Goal: Find specific page/section: Find specific page/section

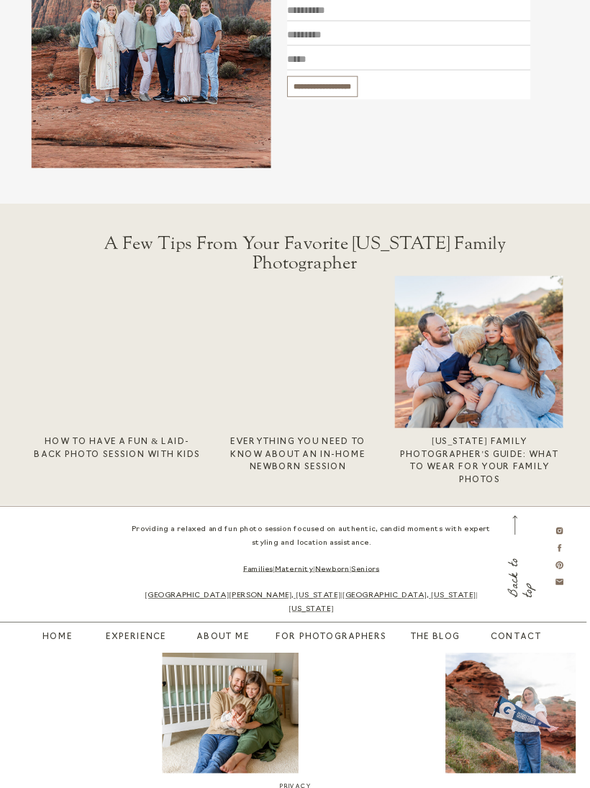
scroll to position [2605, 0]
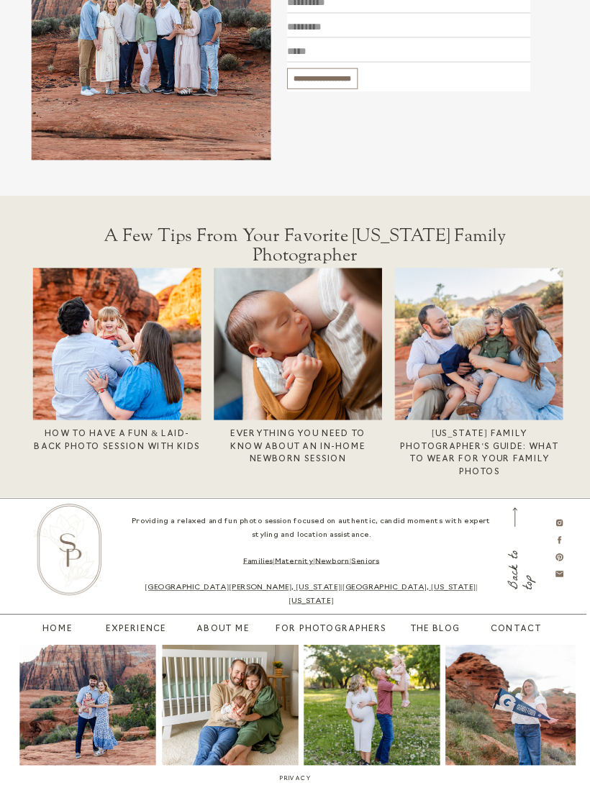
click at [372, 561] on link "Seniors" at bounding box center [365, 561] width 28 height 7
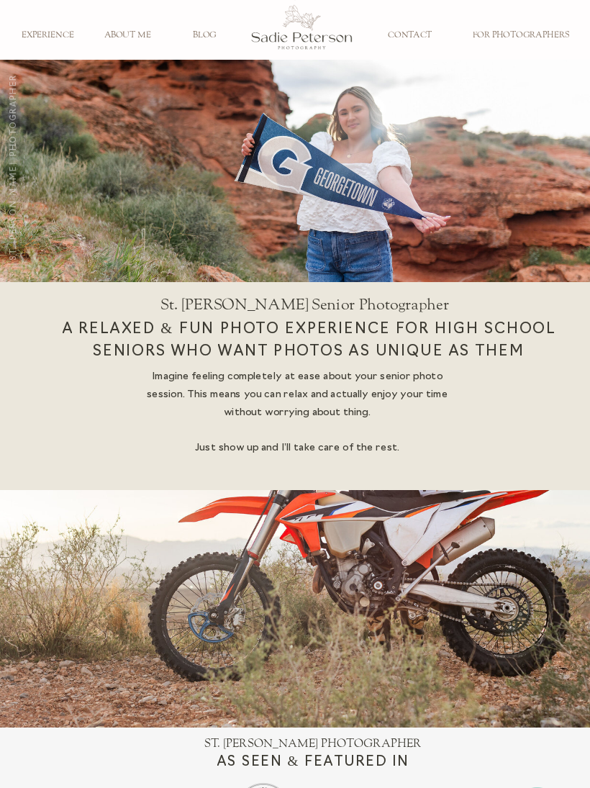
click at [411, 34] on h3 "CONTACT" at bounding box center [410, 35] width 65 height 11
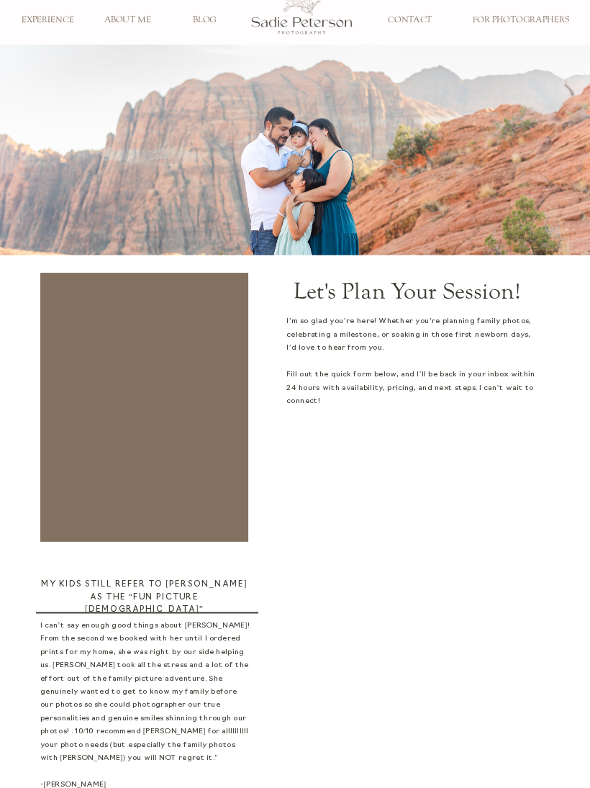
scroll to position [16, 0]
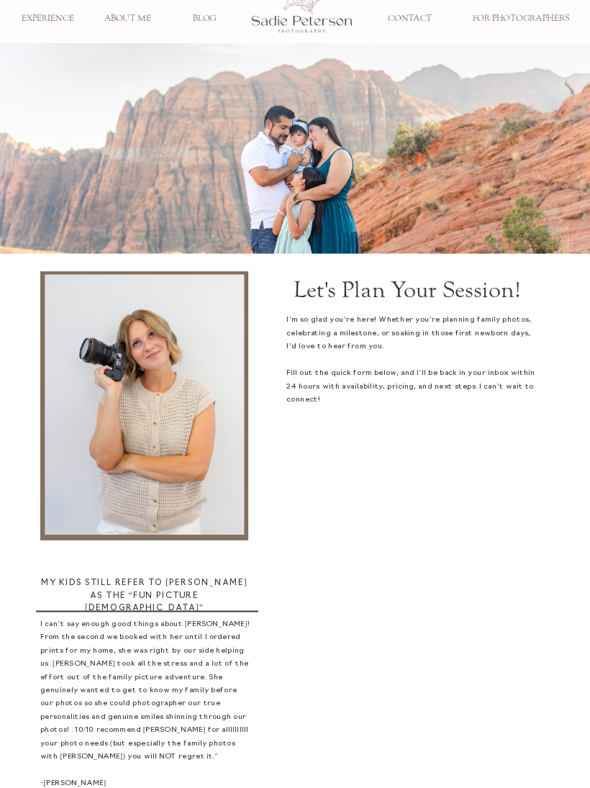
click at [53, 19] on h3 "EXPERIENCE" at bounding box center [47, 19] width 65 height 11
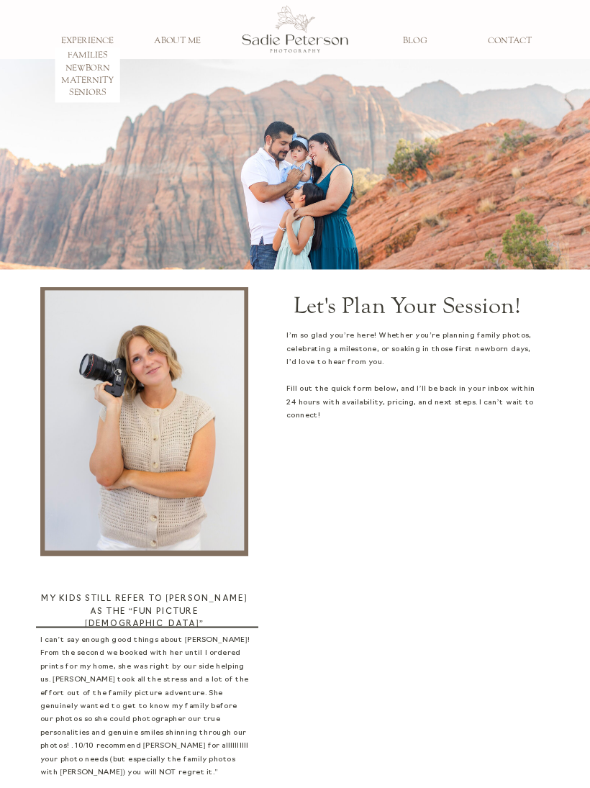
scroll to position [0, 0]
click at [91, 53] on h3 "FAMILIES" at bounding box center [87, 56] width 65 height 11
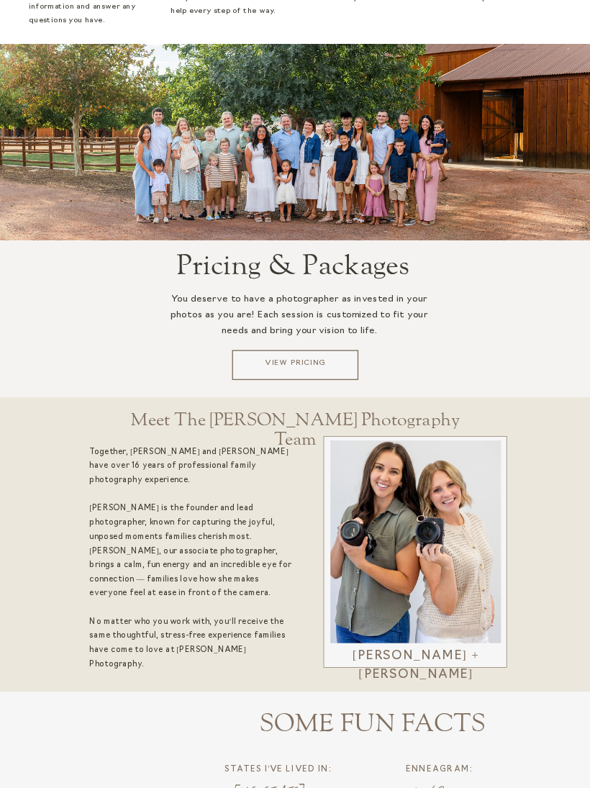
scroll to position [1757, 0]
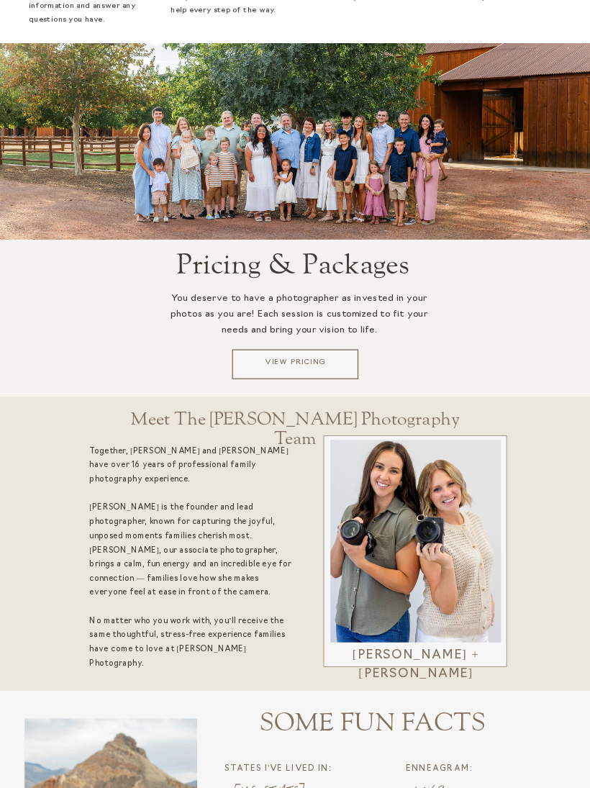
click at [317, 365] on p "View Pricing" at bounding box center [295, 365] width 119 height 15
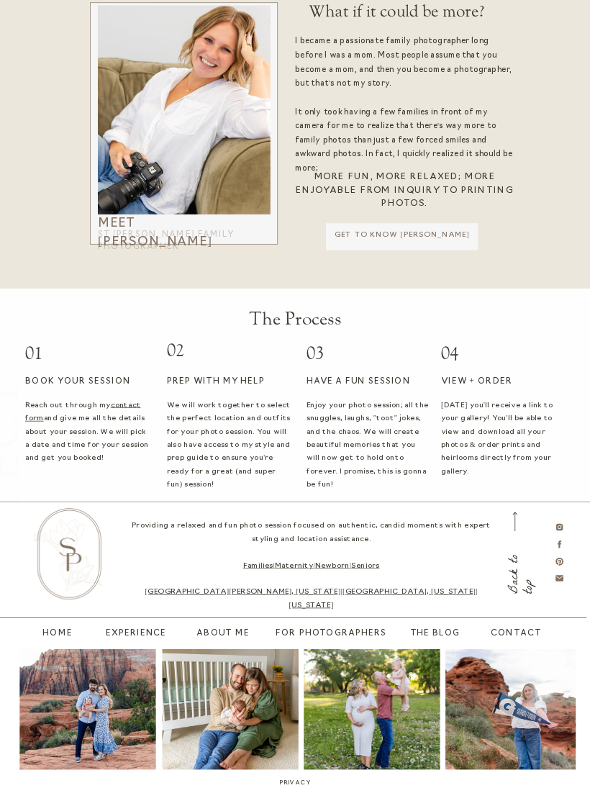
scroll to position [2289, 0]
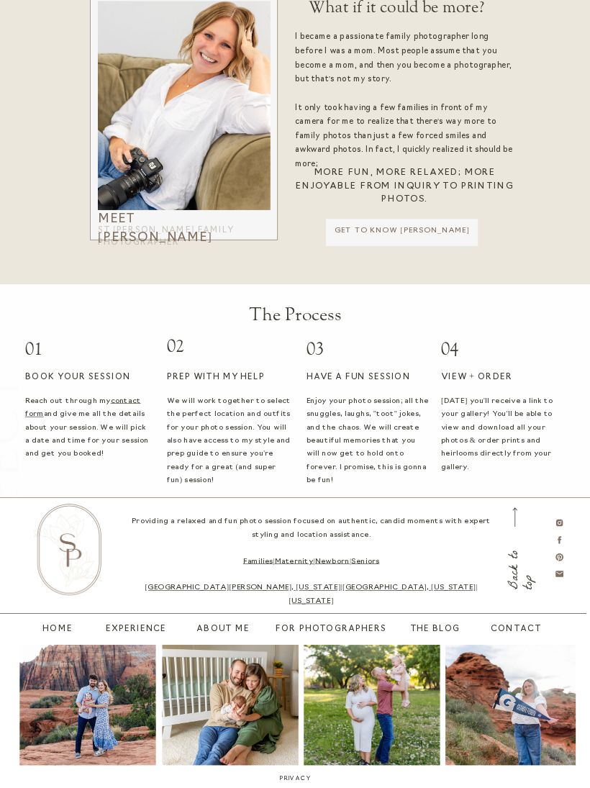
click at [530, 630] on nav "contact" at bounding box center [511, 630] width 40 height 14
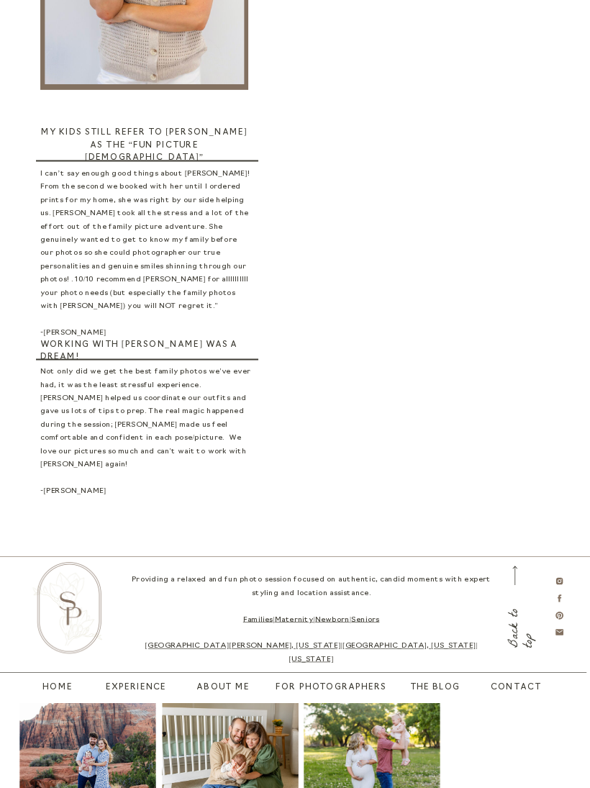
scroll to position [467, 0]
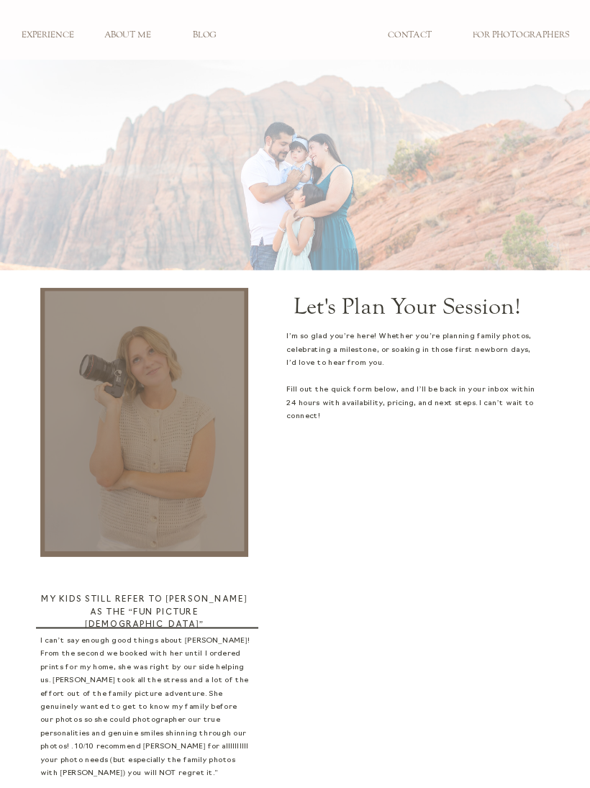
scroll to position [494, 0]
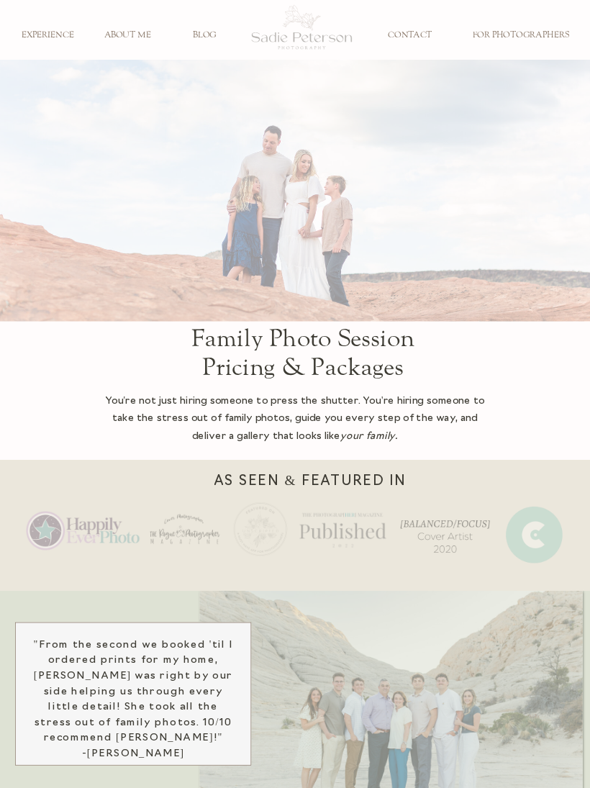
scroll to position [2316, 0]
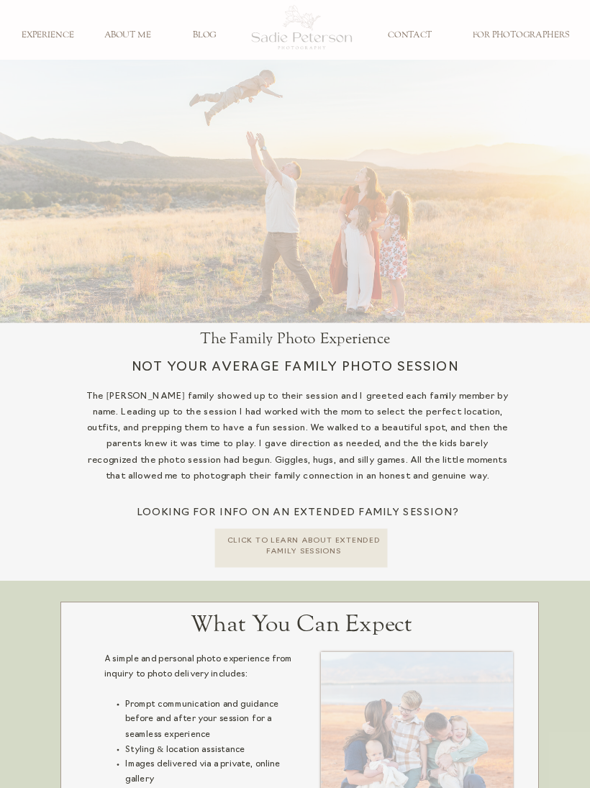
scroll to position [1784, 0]
